Goal: Task Accomplishment & Management: Use online tool/utility

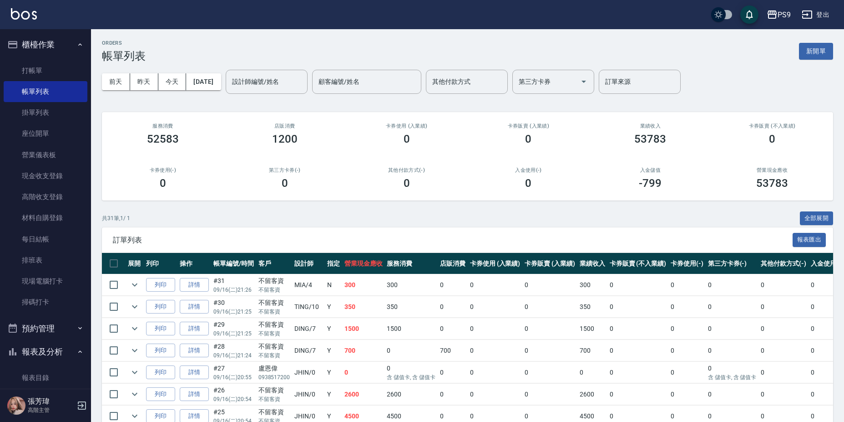
scroll to position [254, 0]
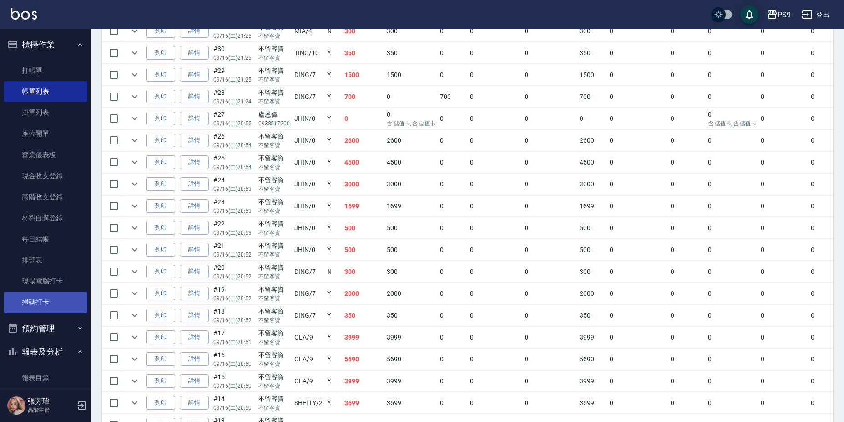
click at [55, 307] on link "掃碼打卡" at bounding box center [46, 301] width 84 height 21
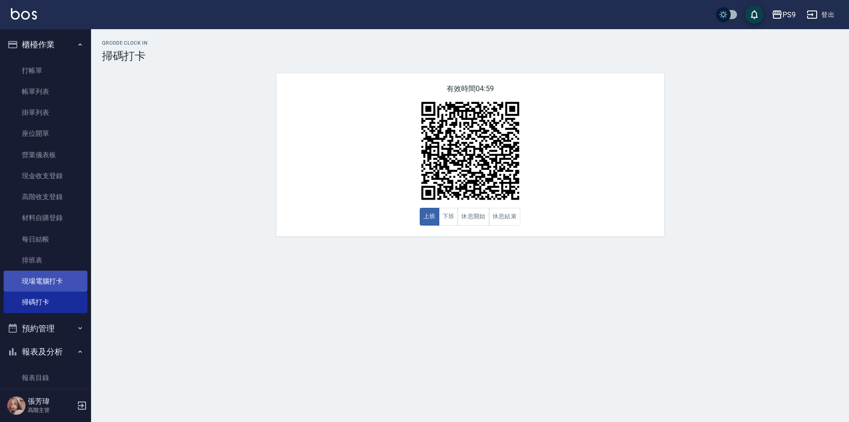
click at [39, 284] on link "現場電腦打卡" at bounding box center [46, 280] width 84 height 21
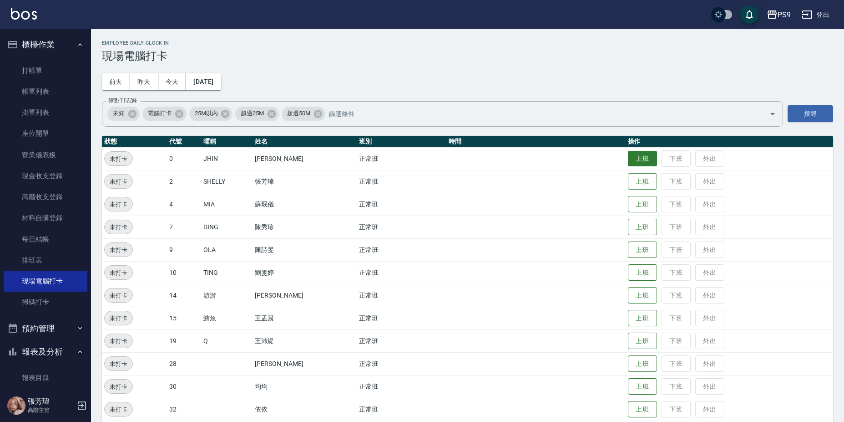
click at [651, 158] on button "上班" at bounding box center [642, 159] width 29 height 16
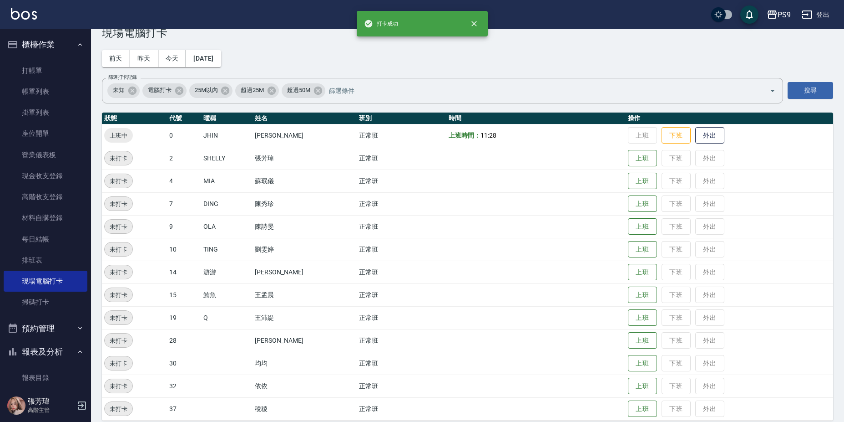
scroll to position [33, 0]
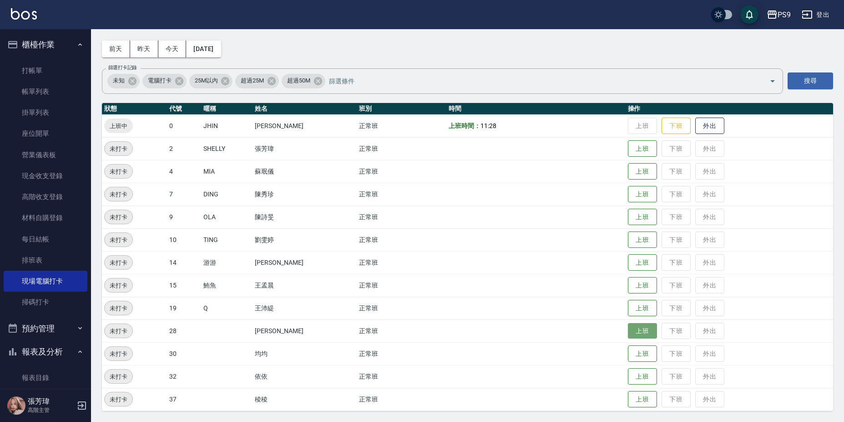
click at [635, 326] on button "上班" at bounding box center [642, 331] width 29 height 16
click at [628, 194] on button "上班" at bounding box center [642, 194] width 29 height 16
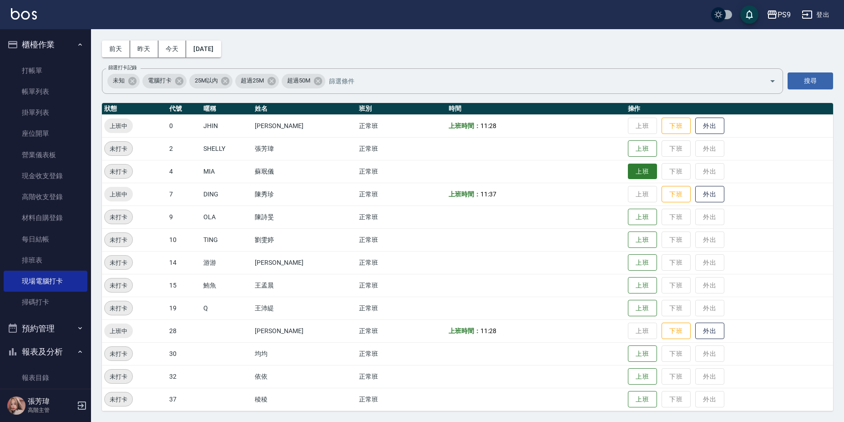
click at [630, 173] on button "上班" at bounding box center [642, 171] width 29 height 16
click at [635, 397] on button "上班" at bounding box center [642, 399] width 29 height 16
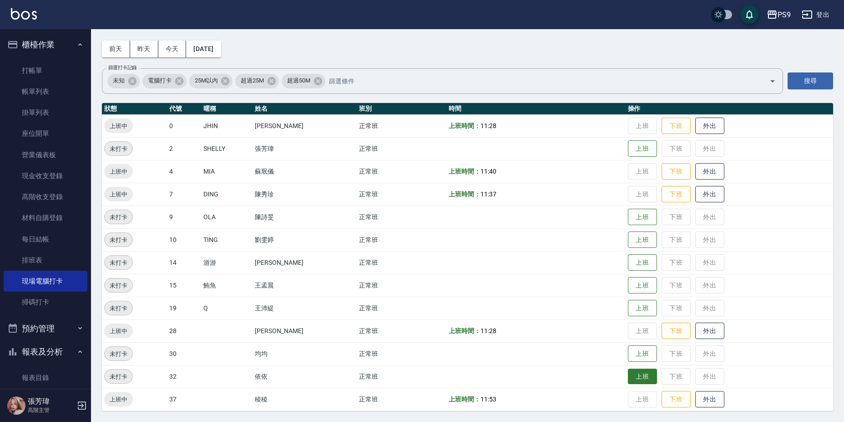
click at [646, 377] on button "上班" at bounding box center [642, 376] width 29 height 16
click at [637, 147] on button "上班" at bounding box center [642, 149] width 29 height 16
